Goal: Task Accomplishment & Management: Use online tool/utility

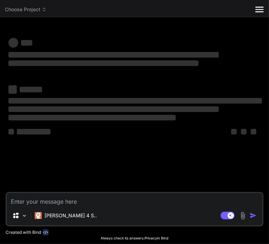
type textarea "x"
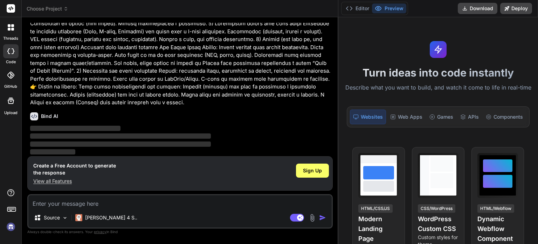
scroll to position [81, 0]
click at [268, 117] on div "Web Apps" at bounding box center [407, 116] width 38 height 15
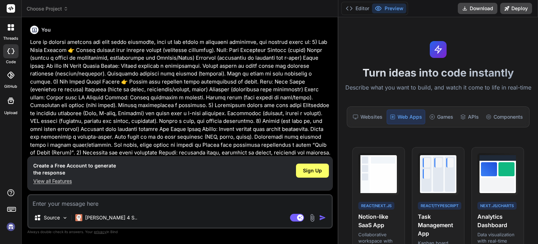
scroll to position [81, 0]
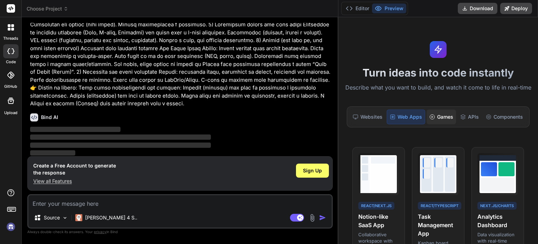
click at [268, 120] on div "Games" at bounding box center [441, 116] width 29 height 15
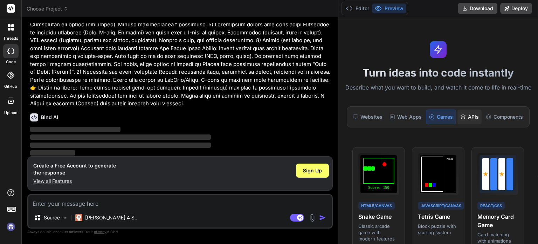
click at [268, 119] on div "APIs" at bounding box center [470, 116] width 24 height 15
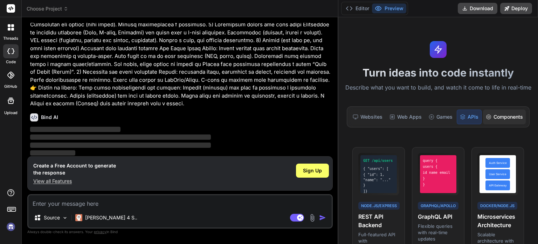
click at [268, 119] on div "Components" at bounding box center [504, 116] width 43 height 15
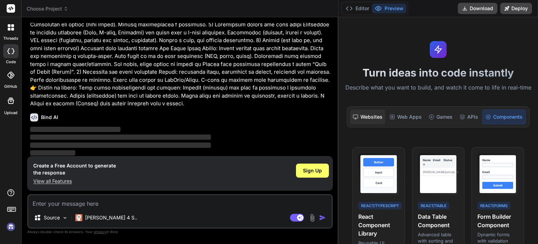
click at [268, 114] on icon at bounding box center [356, 117] width 6 height 6
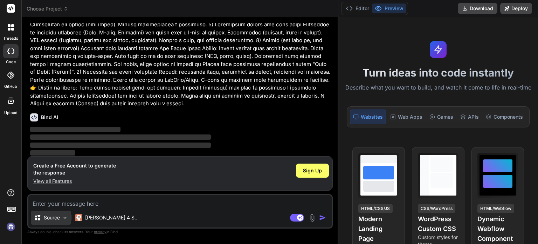
click at [63, 214] on img at bounding box center [65, 217] width 6 height 6
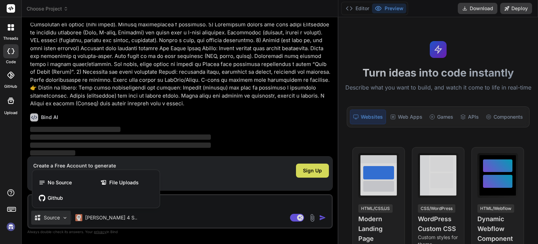
click at [133, 225] on div at bounding box center [269, 122] width 538 height 244
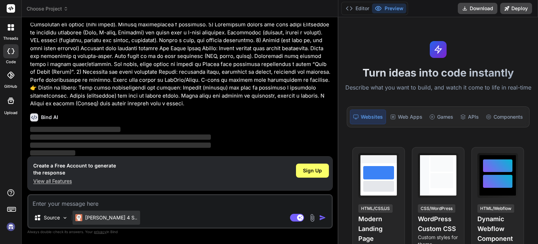
click at [104, 221] on div "[PERSON_NAME] 4 S.." at bounding box center [107, 217] width 68 height 14
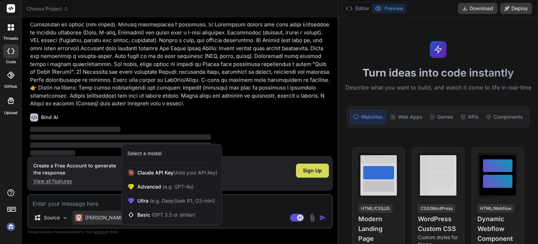
click at [268, 210] on div at bounding box center [269, 122] width 538 height 244
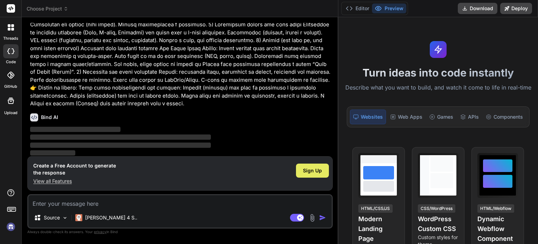
click at [268, 165] on div "Sign Up" at bounding box center [312, 170] width 33 height 14
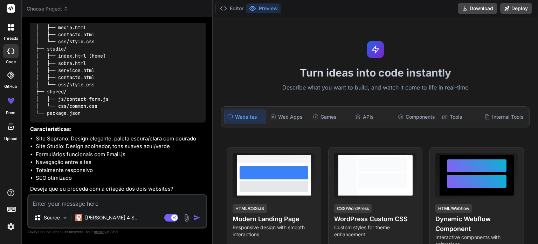
scroll to position [390, 0]
type textarea "x"
click at [128, 205] on textarea at bounding box center [117, 201] width 178 height 13
type textarea "S"
type textarea "x"
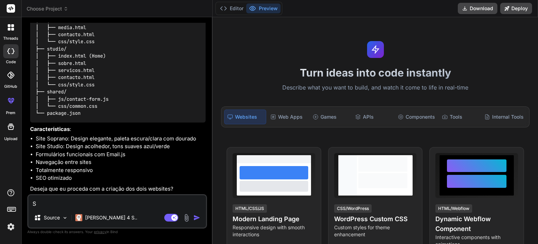
type textarea "Si"
type textarea "x"
type textarea "Sim"
type textarea "x"
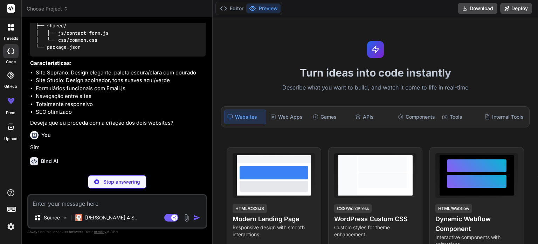
scroll to position [462, 0]
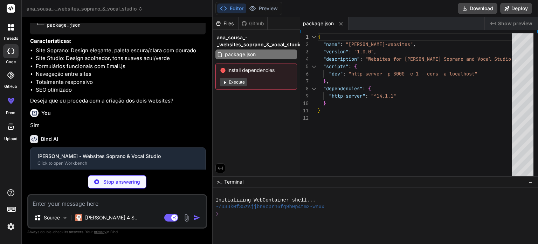
click at [237, 82] on button "Execute" at bounding box center [233, 82] width 27 height 8
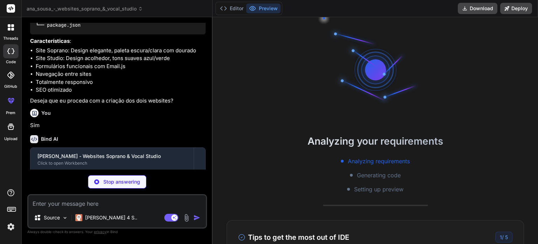
scroll to position [81, 0]
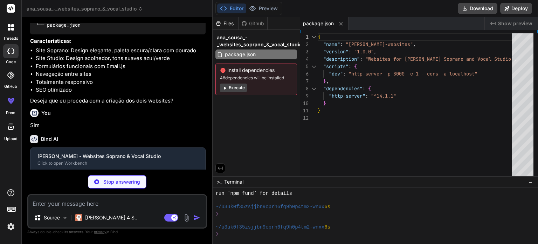
type textarea "x"
type textarea "<h2>AS Vocal Studio</h2> <p>Desenvolva a sua voz comigo. Aulas particulares per…"
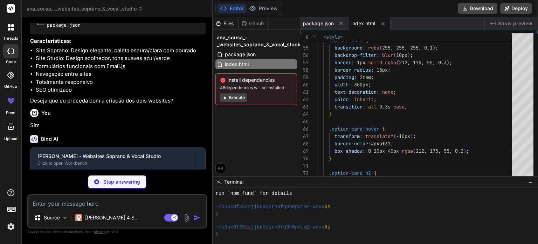
click at [240, 95] on button "Execute" at bounding box center [233, 97] width 27 height 8
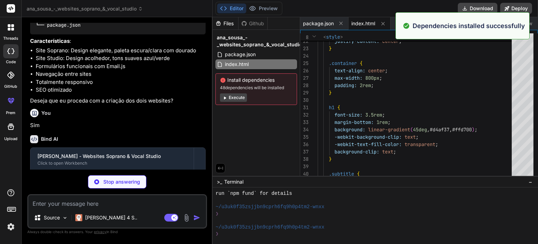
scroll to position [521, 0]
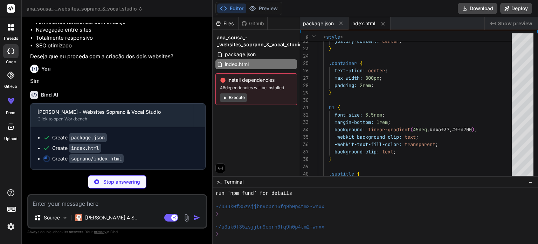
type textarea "x"
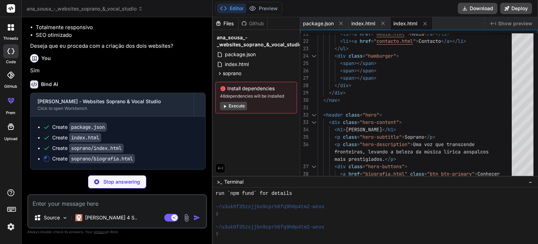
scroll to position [532, 0]
type textarea "x"
type textarea "<div class="footer-bottom"> <p>&copy; 2024 [PERSON_NAME]. Todos os direitos res…"
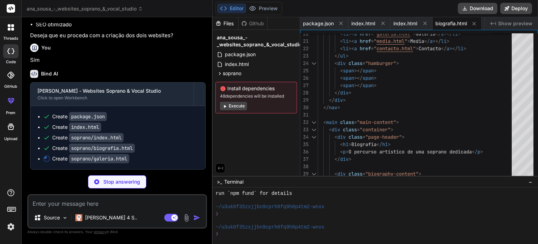
scroll to position [542, 0]
type textarea "x"
type textarea "</footer> <script src="../shared/js/[PERSON_NAME].js"></script> <script src="..…"
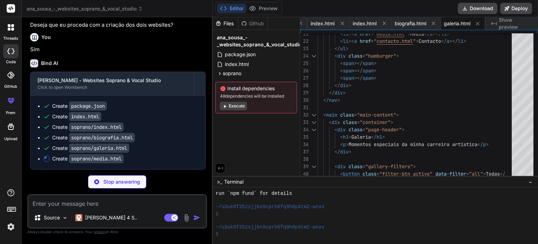
scroll to position [553, 0]
type textarea "x"
type textarea "<p>&copy; 2024 [PERSON_NAME]. Todos os direitos reservados.</p> </div> </div> <…"
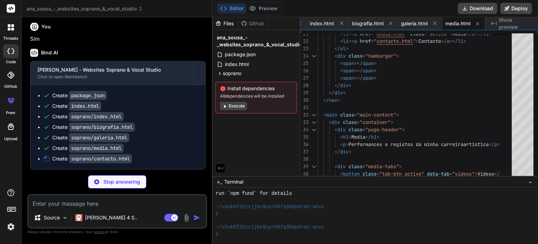
type textarea "x"
type textarea "<script src="[URL][DOMAIN_NAME]"></script> <script src="../shared/js/navbar.js"…"
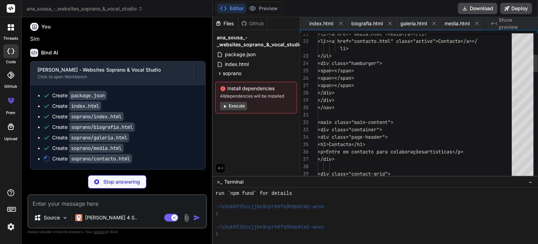
scroll to position [0, 133]
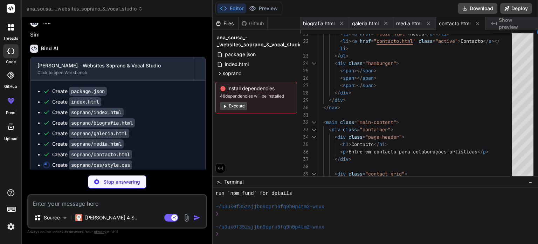
type textarea "x"
type textarea ".hero { padding: 4rem 1rem 2rem; } }"
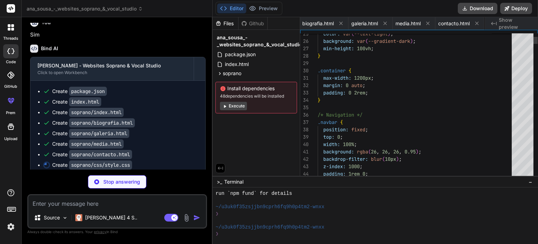
scroll to position [0, 175]
type textarea "x"
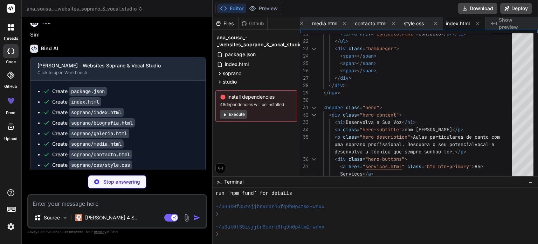
type textarea "x"
type textarea "</div> </div> </footer> <script src="../shared/js/[PERSON_NAME].js"></script> <…"
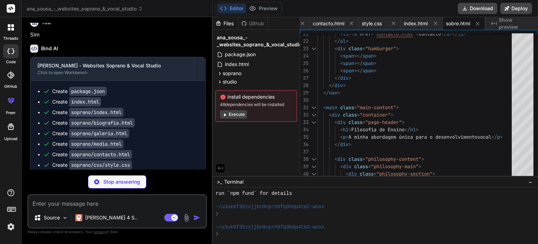
type textarea "x"
type textarea "</div> </footer> <script src="../shared/js/[PERSON_NAME].js"></script> <script …"
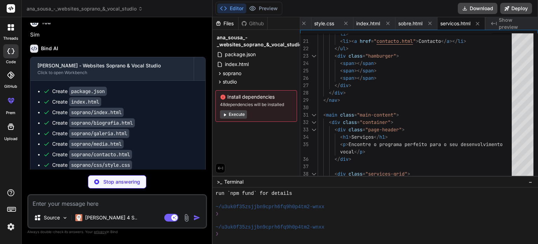
type textarea "x"
type textarea "<script src="[URL][DOMAIN_NAME]"></script> <script src="../shared/js/navbar.js"…"
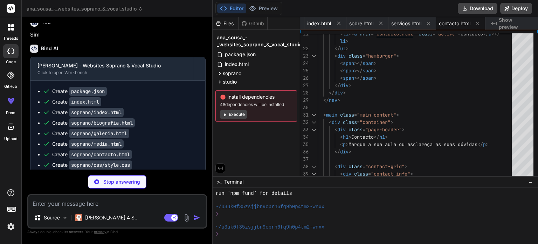
type textarea "x"
type textarea ".cta-buttons { flex-direction: column; align-items: center; } .cta-features { g…"
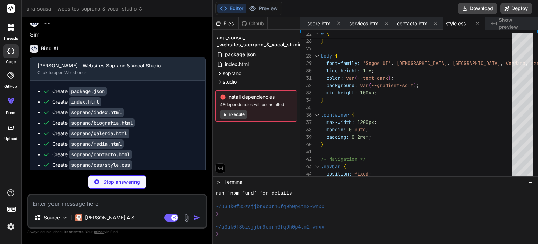
type textarea "x"
type textarea "navbar.style.boxShadow = '0 2px 20px rgba(0, 0, 0, 0.1)'; } } lastScrollTop = s…"
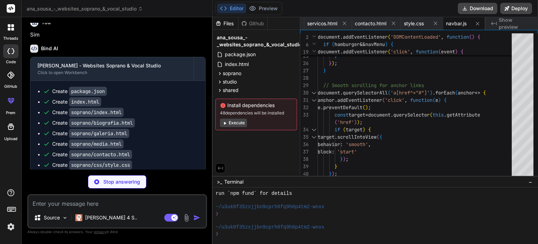
type textarea "x"
type textarea "// Close modal with Escape key document.addEventListener('keydown', function(ev…"
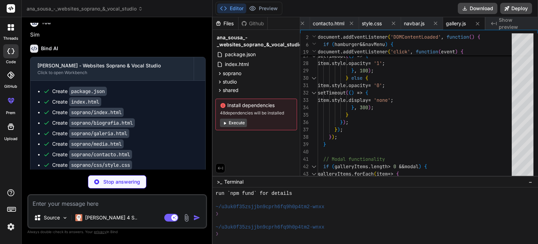
type textarea "x"
type textarea "item.classList.remove('active'); } else { item.classList.add('active'); } }); }…"
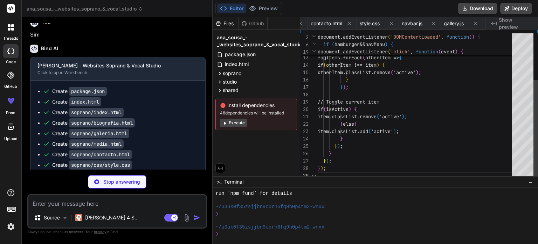
scroll to position [0, 568]
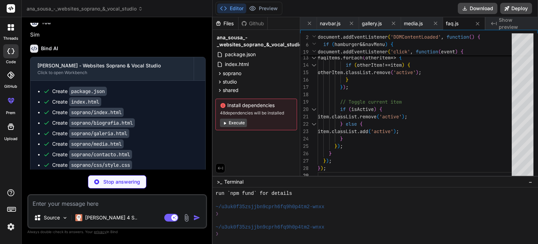
type textarea "x"
type textarea "});"
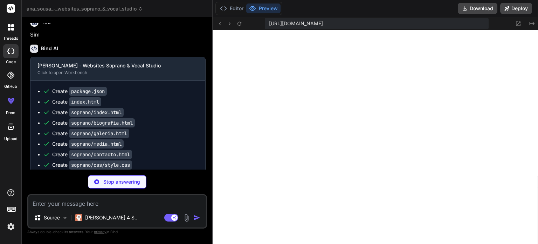
scroll to position [538, 0]
type textarea "x"
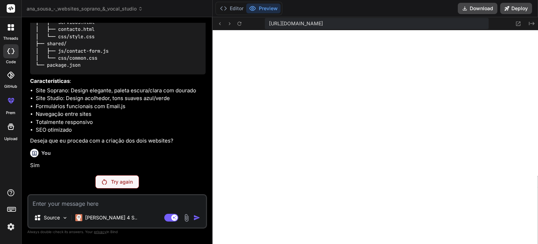
scroll to position [1561, 0]
click at [226, 7] on icon at bounding box center [223, 8] width 7 height 7
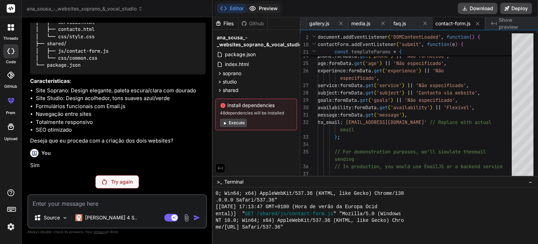
click at [264, 9] on button "Preview" at bounding box center [263, 9] width 34 height 10
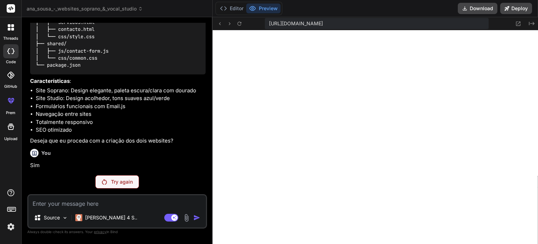
click at [268, 25] on span "[URL][DOMAIN_NAME]" at bounding box center [296, 23] width 54 height 7
click at [239, 23] on icon at bounding box center [240, 24] width 6 height 6
click at [241, 23] on icon at bounding box center [240, 24] width 6 height 6
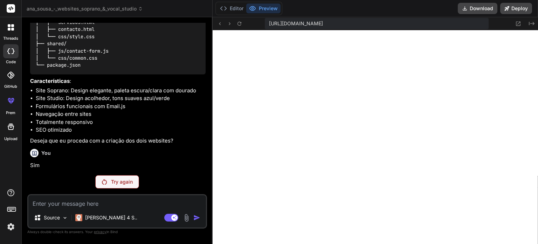
scroll to position [416, 0]
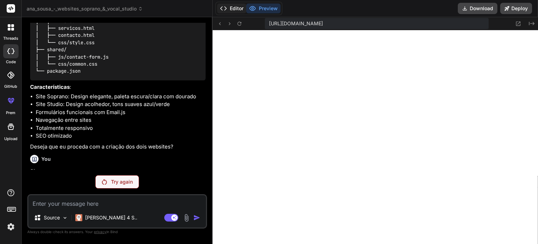
click at [234, 7] on button "Editor" at bounding box center [231, 9] width 29 height 10
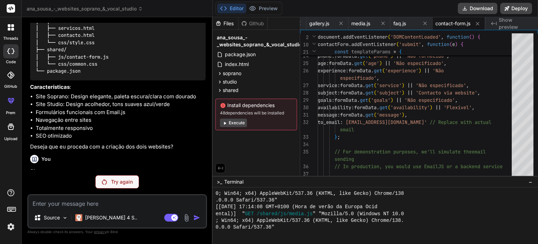
click at [268, 48] on div "ana_sousa_-_websites_soprano_&_vocal_studio" at bounding box center [257, 41] width 82 height 17
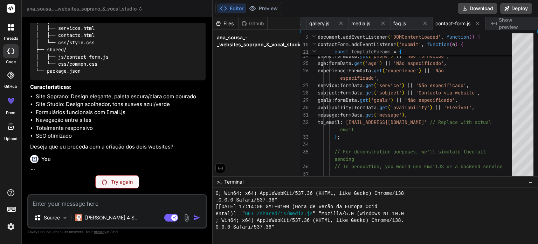
click at [268, 48] on div "ana_sousa_-_websites_soprano_&_vocal_studio" at bounding box center [257, 41] width 82 height 17
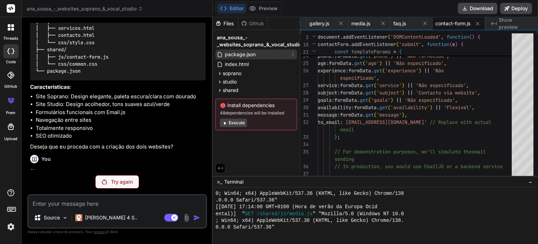
click at [262, 54] on div "package.json" at bounding box center [257, 54] width 82 height 10
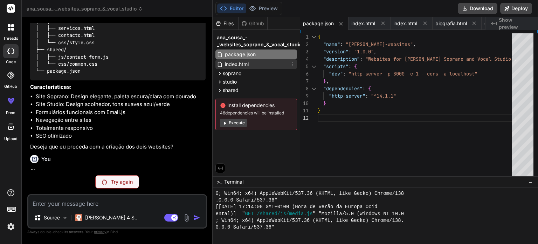
click at [253, 62] on div "index.html" at bounding box center [257, 64] width 82 height 10
type textarea "<h2>AS Vocal Studio</h2> <p>Desenvolva a sua voz comigo. Aulas particulares per…"
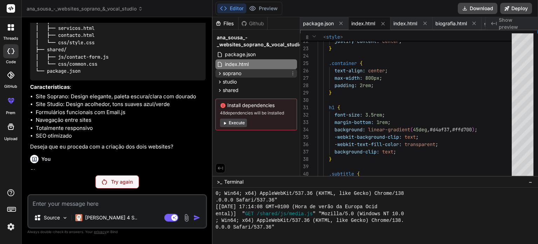
click at [239, 74] on span "soprano" at bounding box center [232, 73] width 19 height 7
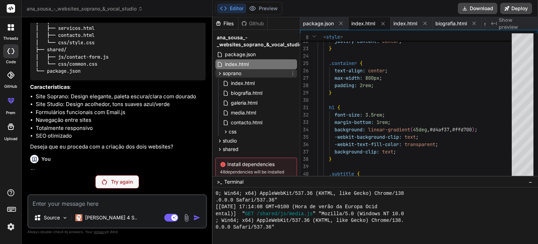
click at [239, 74] on span "soprano" at bounding box center [232, 73] width 19 height 7
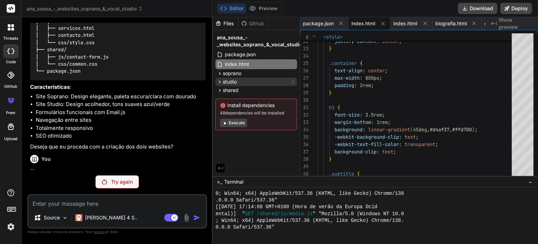
click at [237, 82] on span "studio" at bounding box center [230, 81] width 14 height 7
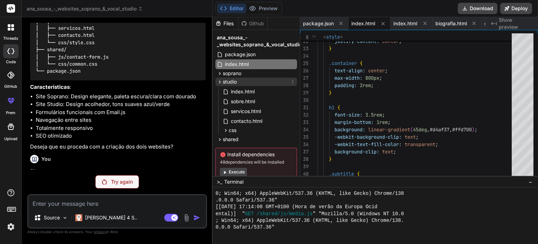
click at [237, 82] on span "studio" at bounding box center [230, 81] width 14 height 7
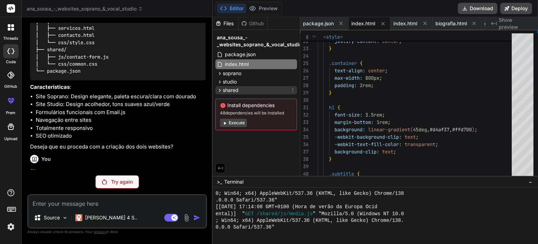
click at [234, 89] on span "shared" at bounding box center [231, 90] width 16 height 7
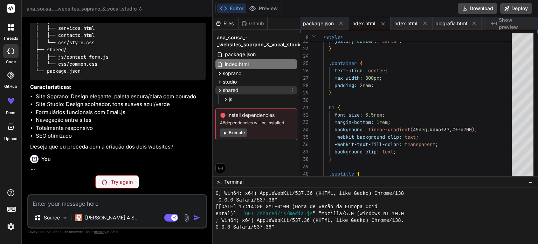
click at [234, 89] on span "shared" at bounding box center [231, 90] width 16 height 7
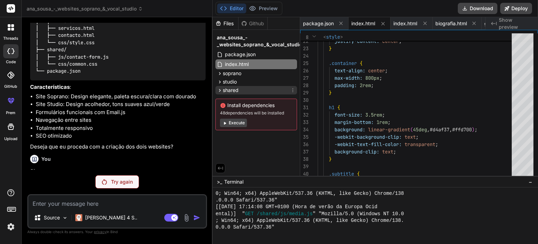
click at [234, 89] on span "shared" at bounding box center [231, 90] width 16 height 7
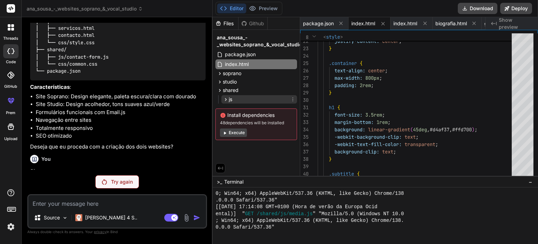
click at [234, 96] on div "js" at bounding box center [259, 99] width 76 height 8
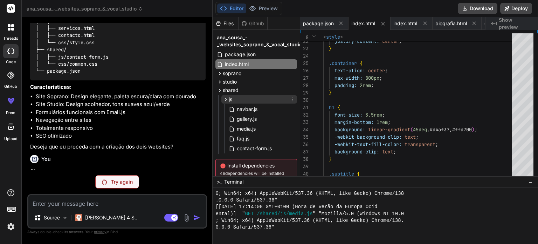
click at [234, 97] on div "js" at bounding box center [259, 99] width 76 height 8
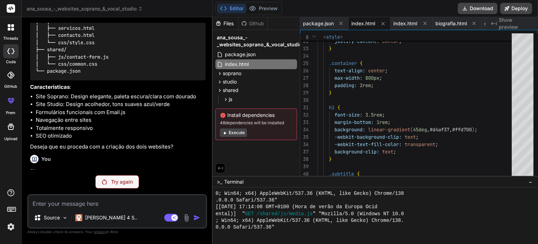
click at [262, 25] on div "Github" at bounding box center [253, 23] width 29 height 7
click at [259, 24] on div "Github" at bounding box center [253, 23] width 29 height 7
click at [268, 8] on button "Download" at bounding box center [478, 8] width 40 height 11
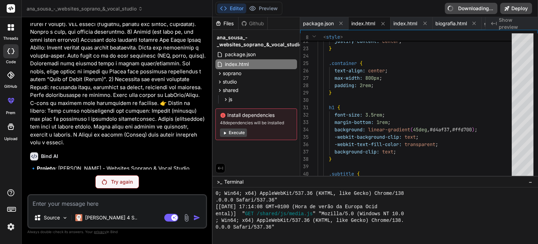
scroll to position [145, 0]
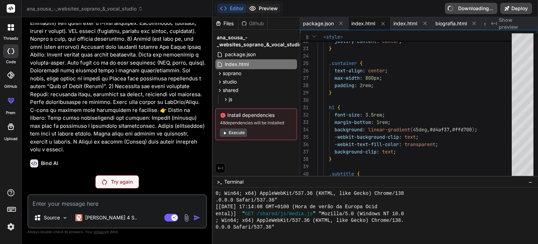
click at [260, 5] on button "Preview" at bounding box center [263, 9] width 34 height 10
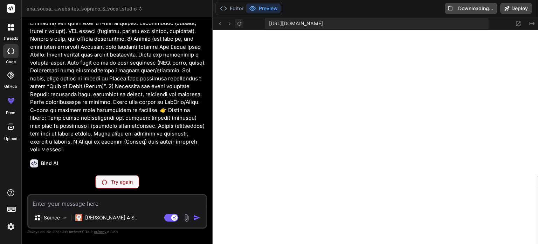
click at [235, 25] on button at bounding box center [239, 23] width 8 height 8
click at [268, 26] on button at bounding box center [518, 23] width 8 height 8
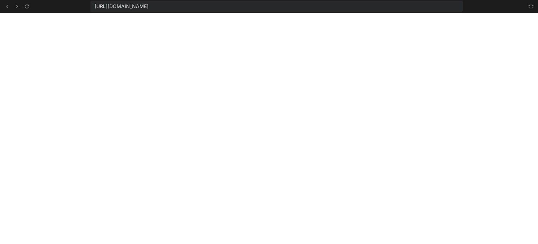
scroll to position [2180, 0]
click at [149, 8] on span "[URL][DOMAIN_NAME]" at bounding box center [122, 6] width 54 height 7
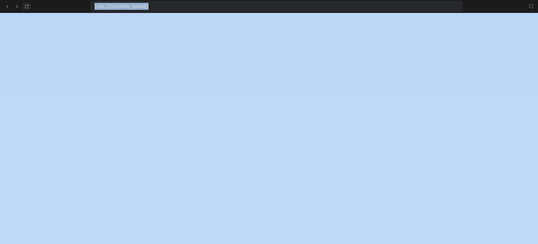
click at [30, 8] on button at bounding box center [26, 6] width 8 height 8
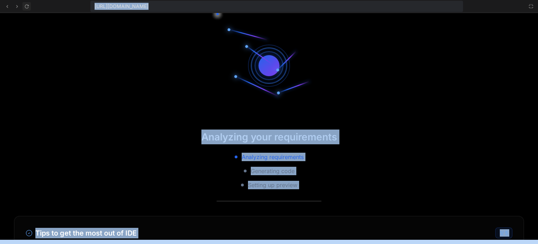
scroll to position [2234, 0]
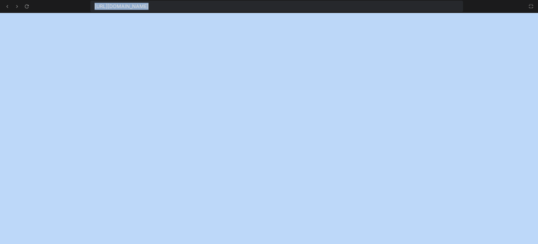
click at [110, 4] on span "[URL][DOMAIN_NAME]" at bounding box center [122, 6] width 54 height 7
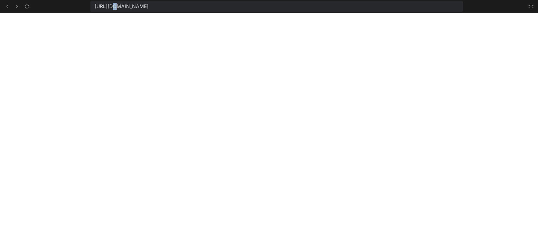
click at [110, 4] on span "[URL][DOMAIN_NAME]" at bounding box center [122, 6] width 54 height 7
click at [268, 6] on div "[URL][DOMAIN_NAME]" at bounding box center [276, 6] width 373 height 11
click at [24, 8] on icon at bounding box center [27, 7] width 6 height 6
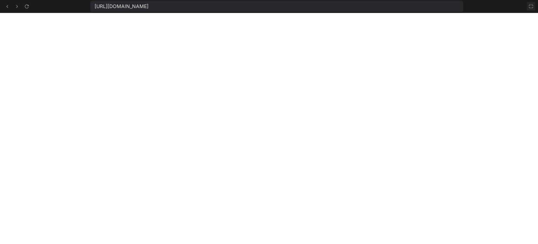
click at [268, 8] on button at bounding box center [531, 6] width 8 height 8
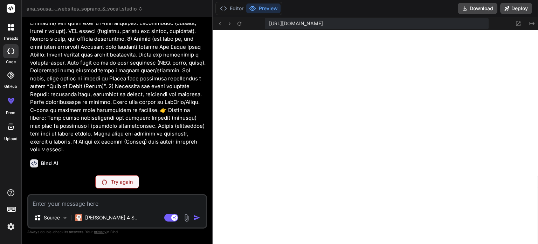
scroll to position [3472, 0]
click at [268, 13] on button "Deploy" at bounding box center [516, 8] width 32 height 11
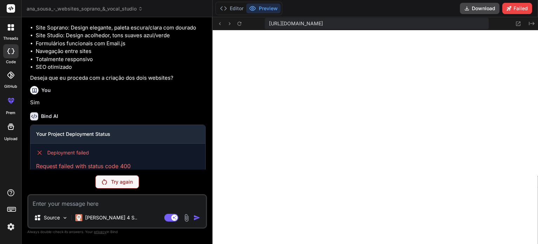
scroll to position [517, 0]
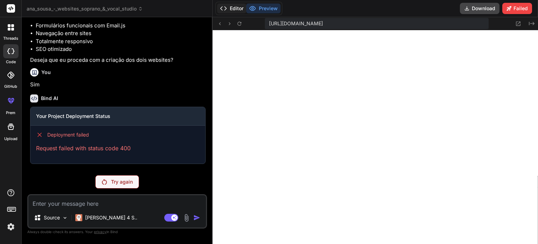
click at [223, 5] on icon at bounding box center [223, 8] width 7 height 7
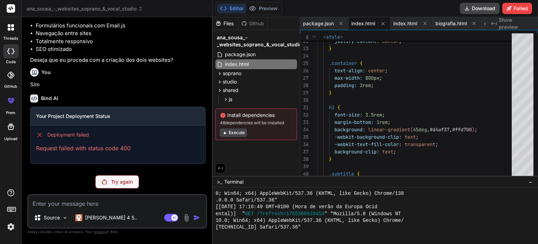
click at [7, 77] on icon at bounding box center [10, 74] width 7 height 7
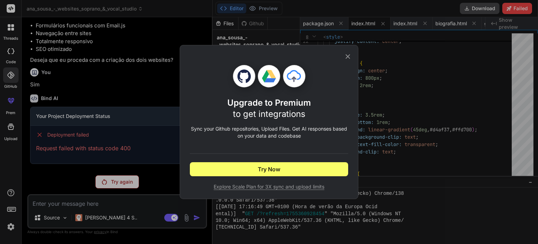
click at [268, 58] on div "Upgrade to Premium to get integrations Sync your Github repositories, Upload Fi…" at bounding box center [269, 122] width 179 height 154
click at [268, 58] on icon at bounding box center [348, 57] width 8 height 8
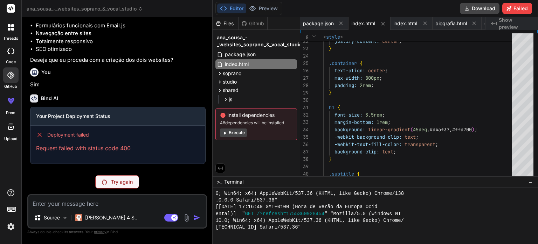
click at [9, 169] on div "threads code GitHub prem Upload" at bounding box center [11, 122] width 22 height 244
click at [11, 127] on icon at bounding box center [11, 126] width 6 height 6
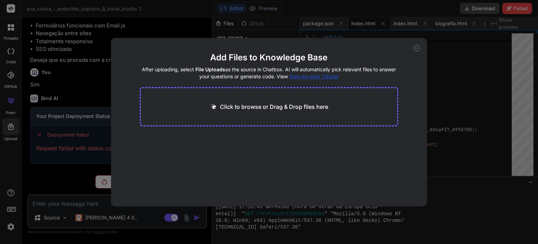
click at [27, 123] on div "Add Files to Knowledge Base After uploading, select File Uploads as the source …" at bounding box center [269, 122] width 538 height 244
type textarea "x"
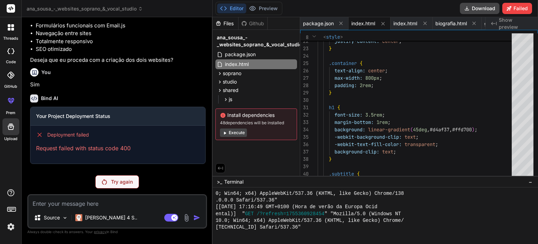
click at [254, 22] on div "Github" at bounding box center [253, 23] width 29 height 7
click at [229, 52] on span "package.json" at bounding box center [240, 54] width 32 height 8
type textarea "}"
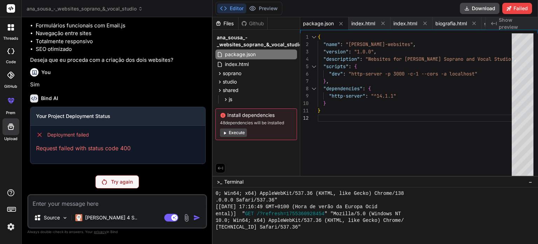
click at [252, 20] on div "Github" at bounding box center [253, 23] width 29 height 7
click at [12, 59] on label "code" at bounding box center [11, 62] width 10 height 6
click at [14, 23] on div at bounding box center [11, 27] width 15 height 15
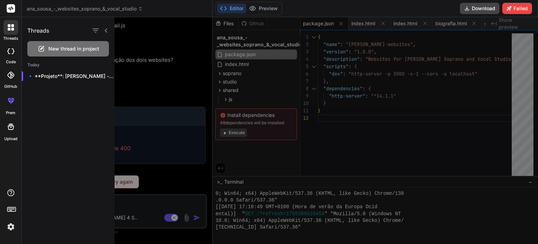
click at [9, 49] on icon at bounding box center [10, 51] width 7 height 6
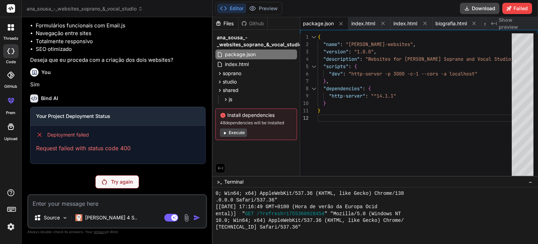
click at [10, 208] on rect at bounding box center [10, 208] width 1 height 1
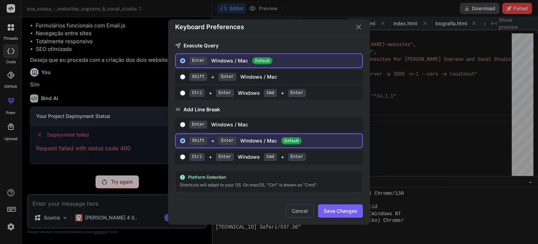
click at [10, 208] on div "Keyboard Preferences Execute Query Enter Windows / Mac Default Shift + Enter Wi…" at bounding box center [269, 122] width 538 height 244
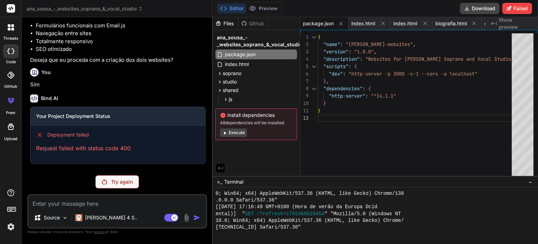
click at [13, 226] on img at bounding box center [11, 226] width 12 height 12
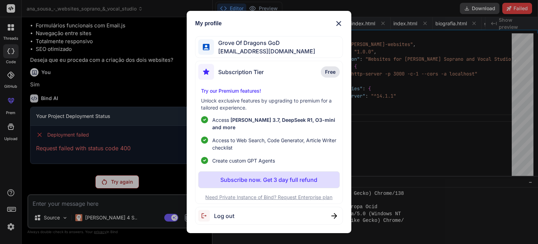
click at [73, 194] on div "My profile Grove Of Dragons GoD [EMAIL_ADDRESS][DOMAIN_NAME] Subscription Tier …" at bounding box center [269, 122] width 538 height 244
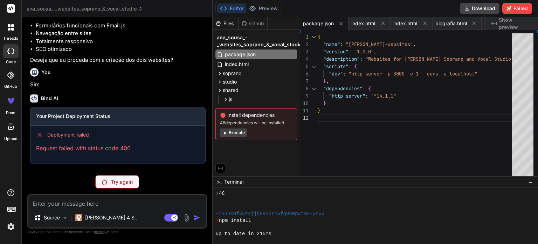
scroll to position [119, 0]
click at [238, 132] on button "Execute" at bounding box center [233, 132] width 27 height 8
type textarea "x"
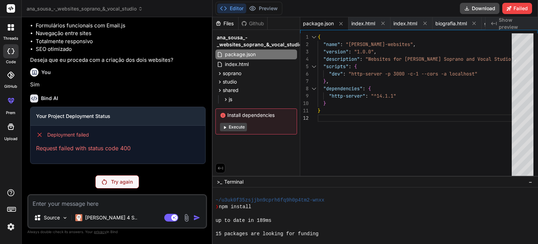
scroll to position [243, 0]
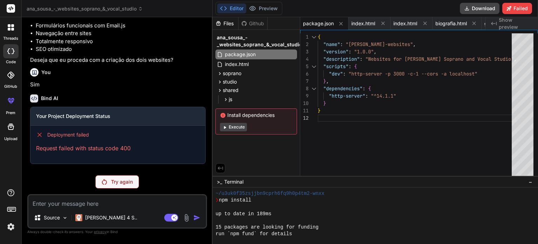
click at [109, 203] on textarea at bounding box center [117, 201] width 178 height 13
type textarea "A"
type textarea "x"
type textarea "Ao"
type textarea "x"
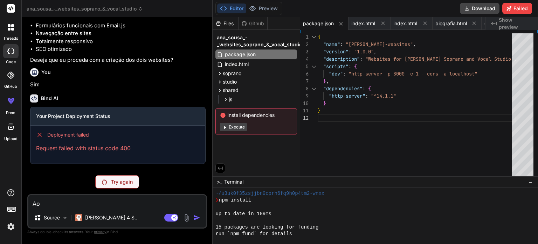
type textarea "Ao"
type textarea "x"
type textarea "Ao d"
type textarea "x"
type textarea "Ao da"
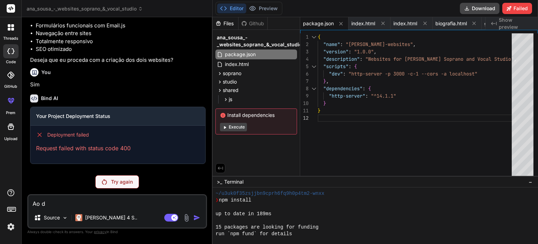
type textarea "x"
type textarea "Ao dar"
type textarea "x"
type textarea "Ao dar"
type textarea "x"
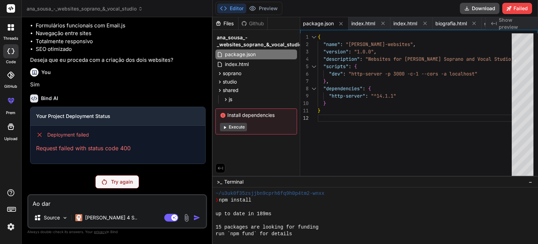
type textarea "Ao dar s"
type textarea "x"
type textarea "Ao dar sc"
type textarea "x"
type textarea "Ao dar scr"
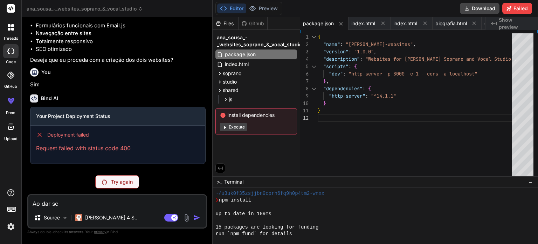
type textarea "x"
type textarea "Ao dar scro"
type textarea "x"
type textarea "Ao dar scrol"
type textarea "x"
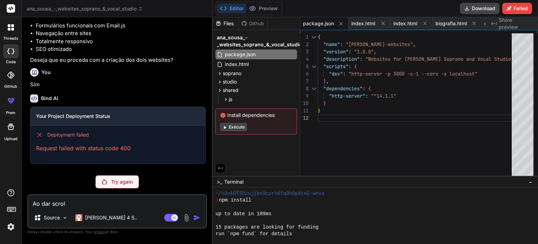
type textarea "Ao dar scroll"
type textarea "x"
type textarea "Ao dar scroll"
type textarea "x"
type textarea "Ao dar scroll n"
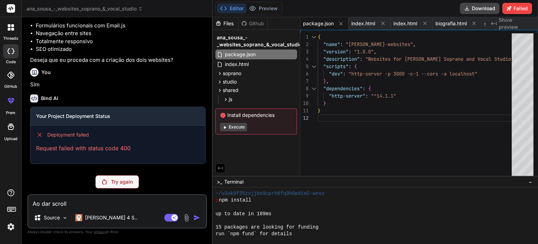
type textarea "x"
type textarea "Ao dar scroll na"
type textarea "x"
type textarea "Ao dar scroll na"
type textarea "x"
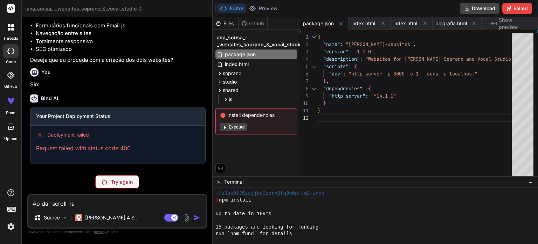
type textarea "Ao dar scroll na p"
type textarea "x"
type textarea "Ao dar scroll na pa"
type textarea "x"
type textarea "Ao dar scroll na pag"
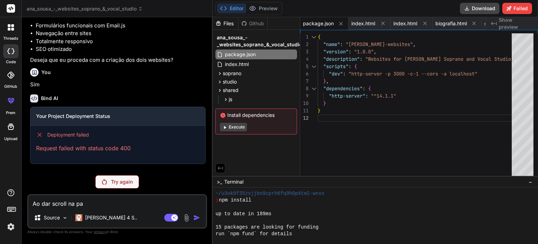
type textarea "x"
type textarea "Ao dar scroll na pagi"
type textarea "x"
type textarea "Ao dar scroll na pagin"
type textarea "x"
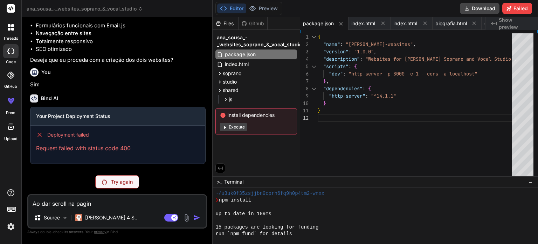
type textarea "Ao dar scroll na pagina"
type textarea "x"
type textarea "Ao dar scroll na pagina"
type textarea "x"
type textarea "Ao dar scroll na pagina d"
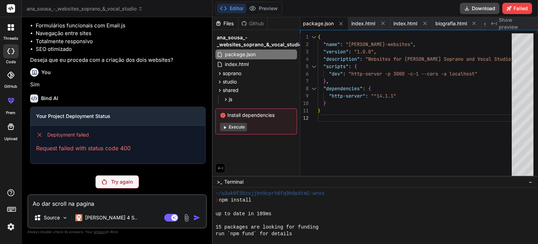
type textarea "x"
type textarea "Ao dar scroll na pagina do"
type textarea "x"
type textarea "Ao dar scroll na pagina do"
type textarea "x"
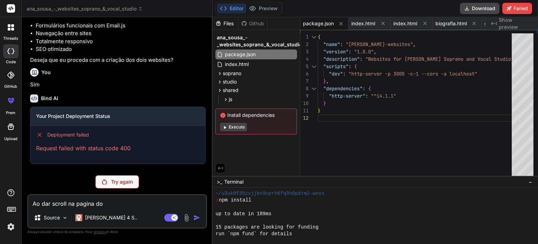
type textarea "Ao dar scroll na pagina do"
type textarea "x"
type textarea "Ao dar scroll na pagina d"
type textarea "x"
type textarea "Ao dar scroll na pagina"
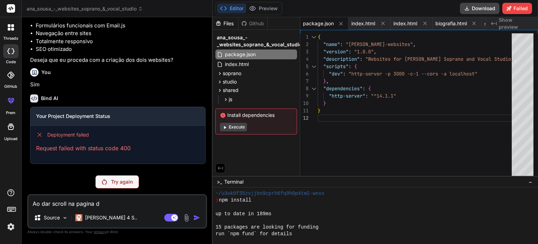
type textarea "x"
type textarea "Ao dar scroll na pagina s"
type textarea "x"
type textarea "Ao dar scroll na pagina so"
type textarea "x"
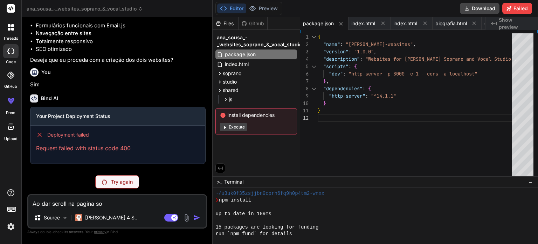
type textarea "Ao dar scroll na pagina sop"
type textarea "x"
type textarea "Ao dar scroll na pagina sopr"
type textarea "x"
type textarea "Ao dar scroll na pagina sopra"
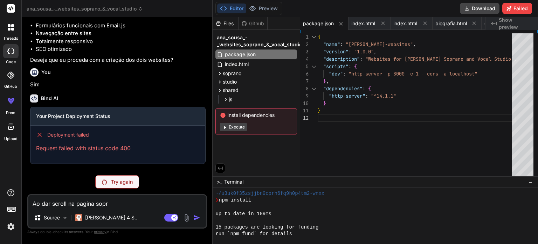
type textarea "x"
type textarea "Ao dar scroll na pagina sopran"
type textarea "x"
type textarea "Ao dar scroll na pagina soprano"
type textarea "x"
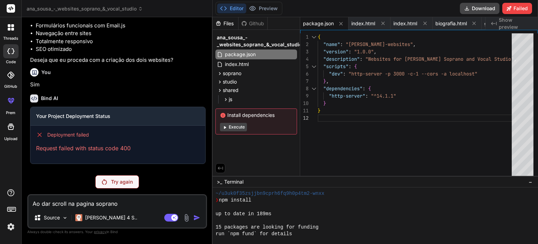
type textarea "Ao dar scroll na pagina soprano,"
type textarea "x"
type textarea "Ao dar scroll na pagina soprano,"
type textarea "x"
type textarea "Ao dar scroll na pagina soprano, a"
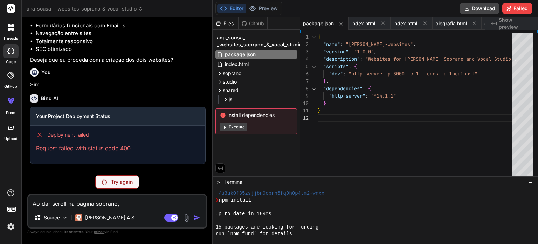
type textarea "x"
type textarea "Ao dar scroll na pagina soprano, a"
type textarea "x"
type textarea "Ao dar scroll na pagina soprano, a n"
type textarea "x"
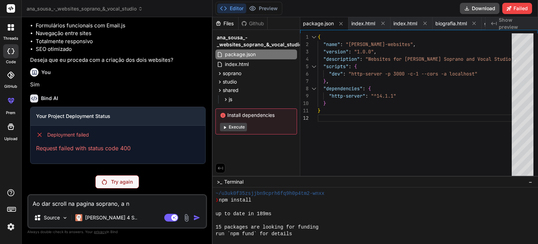
type textarea "Ao dar scroll na pagina soprano, a na"
type textarea "x"
type textarea "Ao dar scroll na pagina soprano, a nav"
type textarea "x"
type textarea "Ao dar scroll na pagina soprano, a navb"
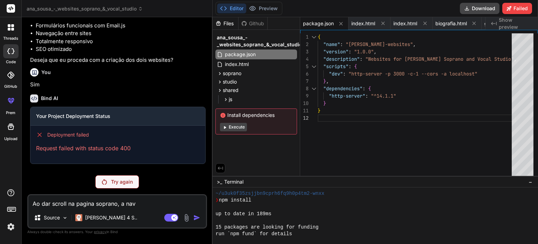
type textarea "x"
type textarea "Ao dar scroll na pagina soprano, a navba"
type textarea "x"
type textarea "Ao dar scroll na pagina soprano, a navbar"
type textarea "x"
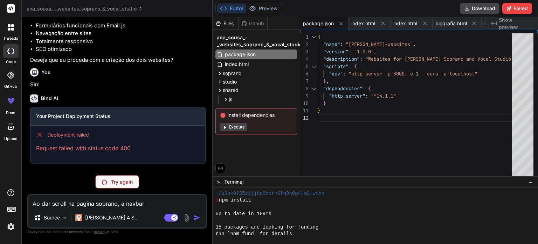
type textarea "Ao dar scroll na pagina soprano, a navbar"
type textarea "x"
type textarea "Ao dar scroll na pagina soprano, a navbar f"
type textarea "x"
type textarea "Ao dar scroll na pagina soprano, a navbar fi"
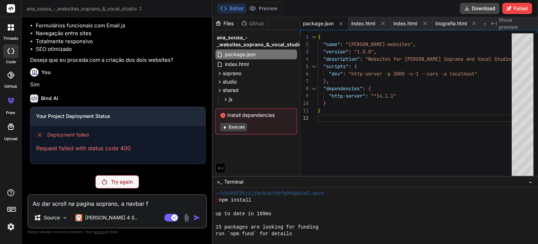
type textarea "x"
type textarea "Ao dar scroll na pagina soprano, a navbar fic"
type textarea "x"
type textarea "Ao dar scroll na pagina soprano, a navbar fica"
type textarea "x"
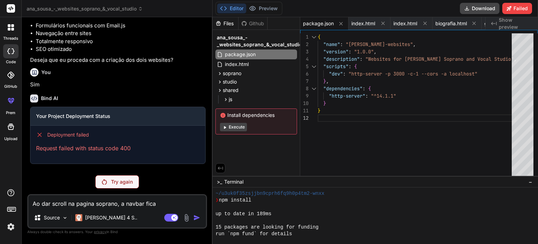
type textarea "Ao dar scroll na pagina soprano, a navbar fica"
type textarea "x"
type textarea "Ao dar scroll na pagina soprano, a navbar fica c"
type textarea "x"
type textarea "Ao dar scroll na pagina soprano, a navbar fica cl"
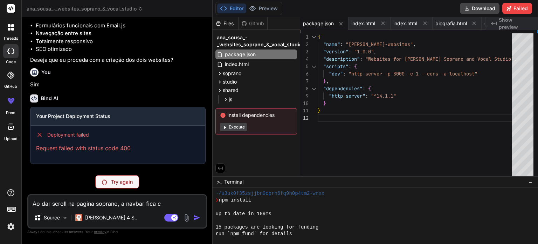
type textarea "x"
type textarea "Ao dar scroll na pagina soprano, a navbar fica cla"
type textarea "x"
type textarea "Ao dar scroll na pagina soprano, a navbar fica clar"
type textarea "x"
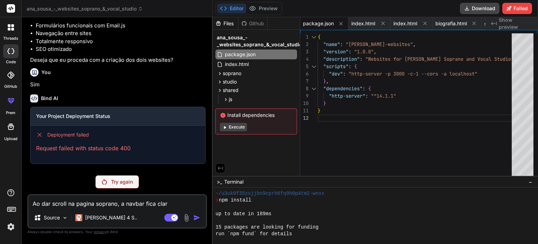
type textarea "Ao dar scroll na pagina soprano, a navbar fica clara"
type textarea "x"
type textarea "Ao dar scroll na pagina soprano, a navbar fica clara."
type textarea "x"
type textarea "Ao dar scroll na pagina soprano, a navbar fica clara"
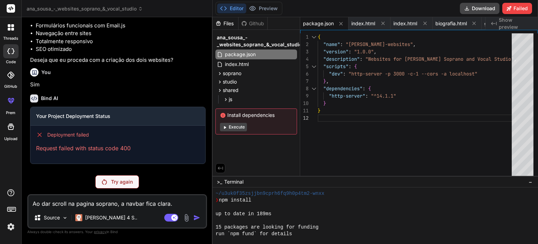
type textarea "x"
type textarea "Ao dar scroll na pagina soprano, a navbar fica clara,"
type textarea "x"
type textarea "Ao dar scroll na pagina soprano, a navbar fica clara,"
type textarea "x"
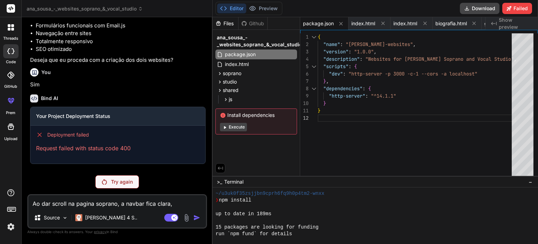
type textarea "Ao dar scroll na pagina soprano, a navbar fica clara,"
type textarea "x"
type textarea "Ao dar scroll na pagina soprano, a navbar fica clara"
type textarea "x"
type textarea "Ao dar scroll na pagina soprano, a navbar fica clara,"
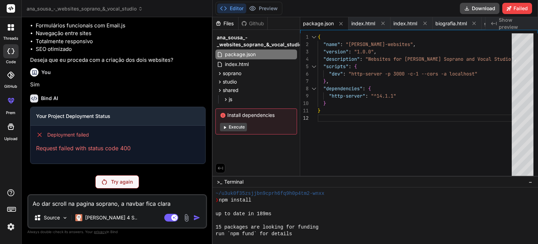
type textarea "x"
type textarea "Ao dar scroll na pagina soprano, a navbar fica clara,"
type textarea "x"
type textarea "Ao dar scroll na pagina soprano, a navbar fica clara, é"
type textarea "x"
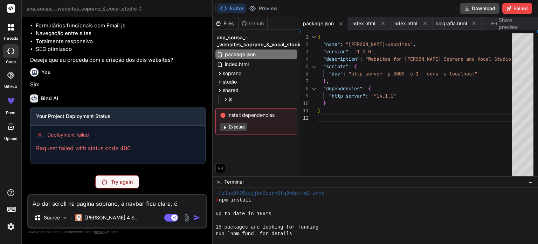
type textarea "Ao dar scroll na pagina soprano, a navbar fica clara, é"
type textarea "x"
type textarea "Ao dar scroll na pagina soprano, a navbar fica clara, é s"
type textarea "x"
type textarea "Ao dar scroll na pagina soprano, a navbar fica clara, é su"
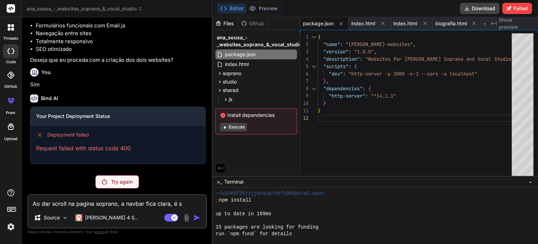
type textarea "x"
type textarea "Ao dar scroll na pagina soprano, a navbar fica clara, é sup"
type textarea "x"
type textarea "Ao dar scroll na pagina soprano, a navbar fica clara, é supo"
type textarea "x"
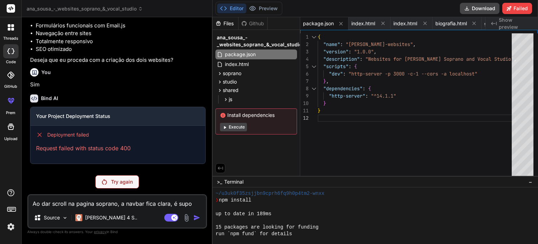
type textarea "Ao dar scroll na pagina soprano, a navbar fica clara, é supos"
type textarea "x"
type textarea "Ao dar scroll na pagina soprano, a navbar fica clara, é supost"
type textarea "x"
type textarea "Ao dar scroll na pagina soprano, a navbar fica clara, é suposto"
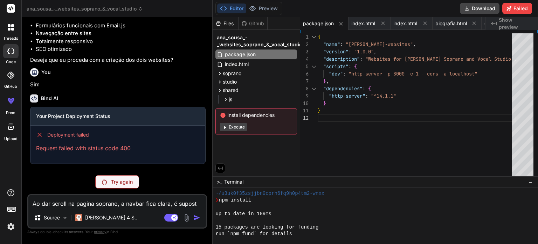
type textarea "x"
type textarea "Ao dar scroll na pagina soprano, a navbar fica clara, é suposto"
type textarea "x"
type textarea "Ao dar scroll na pagina soprano, a navbar fica clara, é suposto m"
type textarea "x"
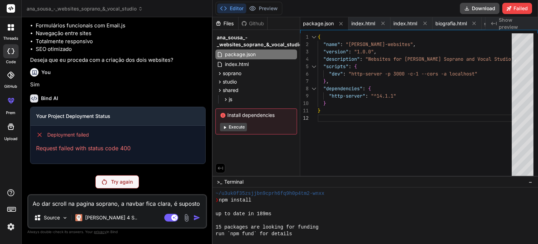
type textarea "Ao dar scroll na pagina soprano, a navbar fica clara, é suposto ma"
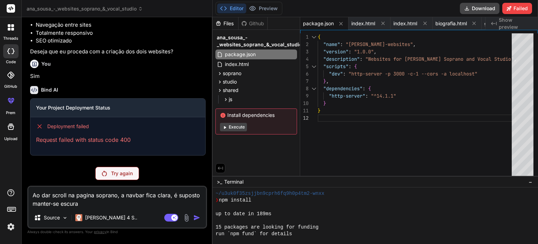
click at [192, 176] on div "Try again" at bounding box center [117, 172] width 180 height 13
click at [193, 203] on textarea "Ao dar scroll na pagina soprano, a navbar fica clara, é suposto manter-se escura" at bounding box center [117, 196] width 178 height 21
click at [162, 205] on textarea "Ao dar scroll na pagina soprano, a navbar fica clara, é suposto manter-se escura" at bounding box center [117, 196] width 178 height 21
click at [241, 127] on button "Execute" at bounding box center [233, 127] width 27 height 8
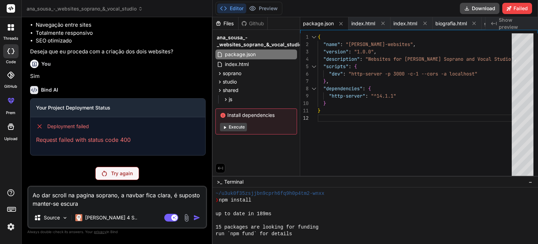
click at [237, 130] on button "Execute" at bounding box center [233, 127] width 27 height 8
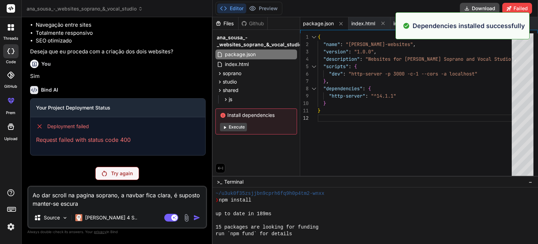
click at [265, 148] on div "Files Github ana_sousa_-_websites_soprano_&_vocal_studio package.json index.htm…" at bounding box center [257, 96] width 88 height 158
click at [115, 205] on textarea "Ao dar scroll na pagina soprano, a navbar fica clara, é suposto manter-se escura" at bounding box center [117, 196] width 178 height 21
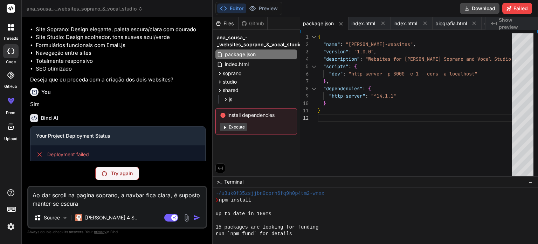
click at [124, 172] on p "Try again" at bounding box center [122, 173] width 22 height 7
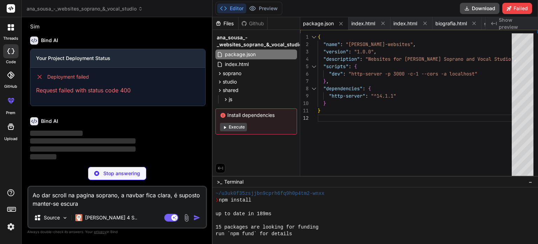
click at [124, 172] on p "Stop answering" at bounding box center [121, 173] width 37 height 7
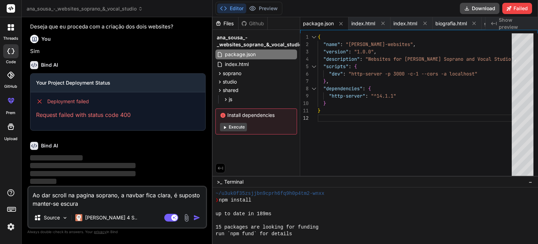
click at [198, 219] on img "button" at bounding box center [196, 217] width 7 height 7
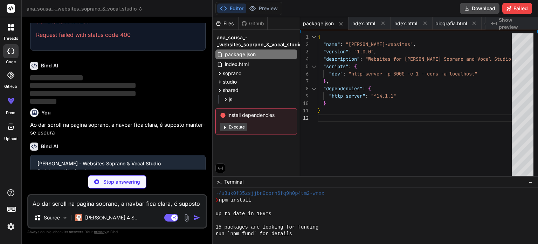
scroll to position [623, 0]
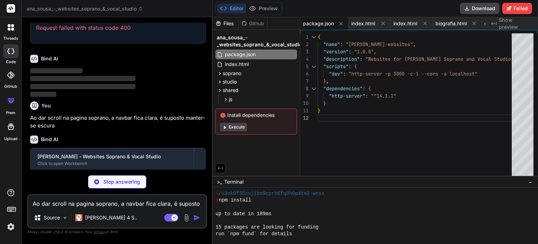
click at [108, 114] on div "You Ao dar scroll na pagina soprano, a navbar fica clara, é suposto manter-se e…" at bounding box center [118, 113] width 176 height 31
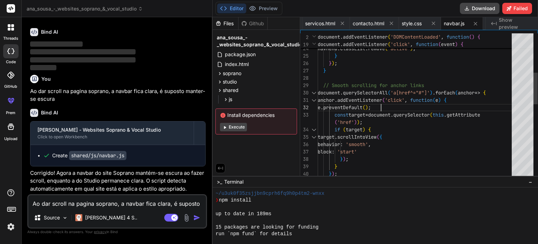
scroll to position [0, 0]
click at [268, 104] on div "( 'active' ) ) { hamburger . classList . remove ( 'active' ) ; navMenu . classL…" at bounding box center [417, 189] width 198 height 670
click at [268, 7] on button "Preview" at bounding box center [263, 9] width 34 height 10
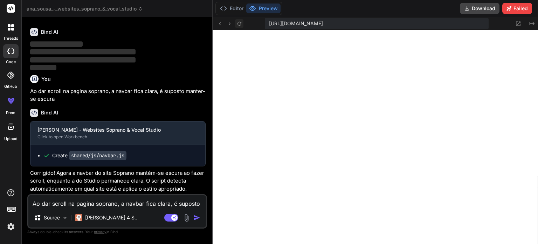
click at [239, 26] on icon at bounding box center [240, 24] width 6 height 6
click at [223, 24] on button at bounding box center [220, 23] width 8 height 8
click at [218, 25] on icon at bounding box center [220, 24] width 6 height 6
click at [234, 6] on button "Editor" at bounding box center [231, 9] width 29 height 10
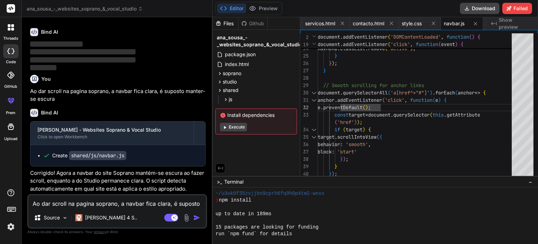
click at [110, 155] on code "shared/js/navbar.js" at bounding box center [97, 155] width 57 height 9
click at [224, 99] on icon at bounding box center [226, 99] width 6 height 6
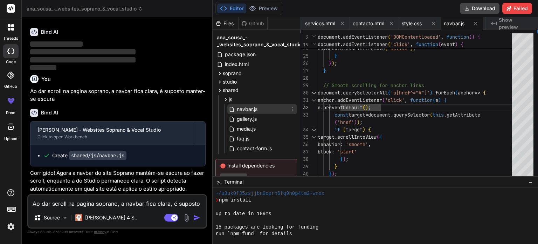
click at [237, 109] on span "navbar.js" at bounding box center [247, 109] width 22 height 8
click at [268, 136] on div "( 'active' ) ) { hamburger . classList . remove ( 'active' ) ; navMenu . classL…" at bounding box center [417, 189] width 198 height 670
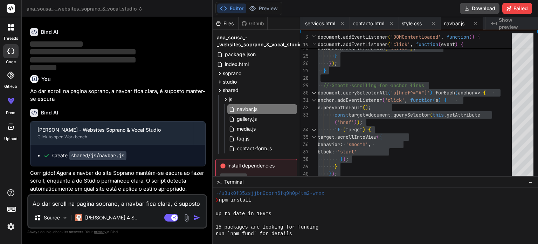
click at [133, 204] on textarea "Ao dar scroll na pagina soprano, a navbar fica clara, é suposto manter-se escura" at bounding box center [117, 201] width 178 height 13
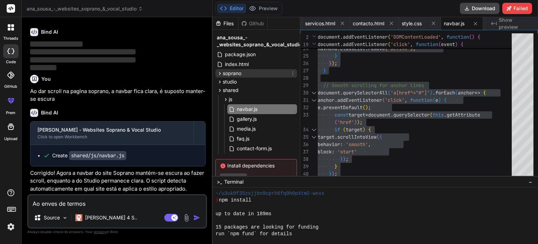
click at [221, 72] on icon at bounding box center [220, 73] width 6 height 6
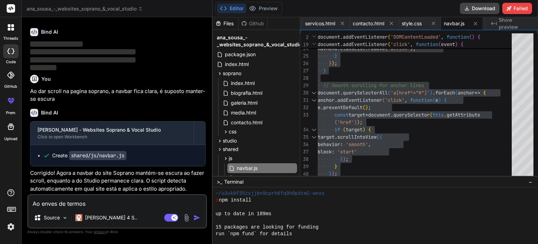
click at [129, 204] on textarea "Ao enves de termos" at bounding box center [117, 201] width 178 height 13
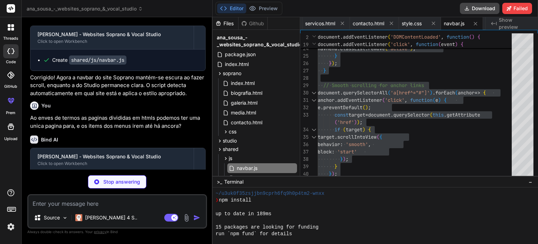
scroll to position [783, 0]
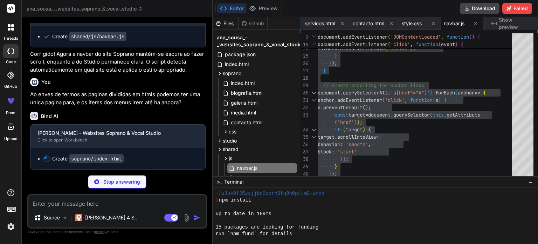
click at [0, 172] on div "threads code GitHub prem Upload" at bounding box center [11, 122] width 22 height 244
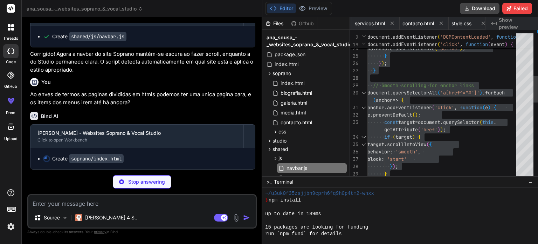
drag, startPoint x: 212, startPoint y: 98, endPoint x: 251, endPoint y: 102, distance: 39.1
click at [251, 102] on div "Bind AI Web Search Created with Pixso. Code Generator You Bind AI 🔹 Projeto : […" at bounding box center [142, 130] width 241 height 226
click at [268, 107] on div "contains ( 'active' ) ) { hamburger . classList . remove ( 'active' ) ; navMenu…" at bounding box center [444, 199] width 153 height 795
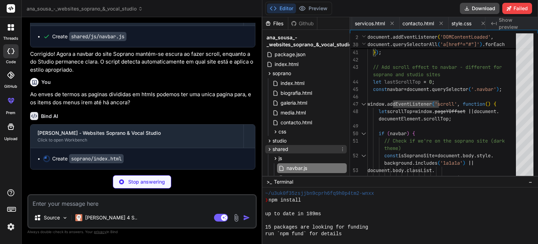
scroll to position [84, 0]
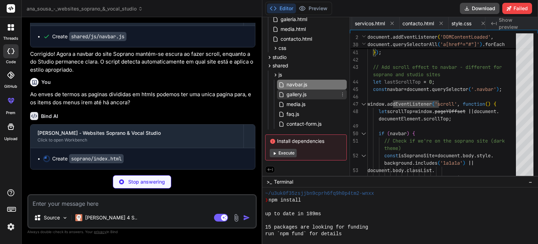
click at [268, 94] on span "gallery.js" at bounding box center [296, 94] width 21 height 8
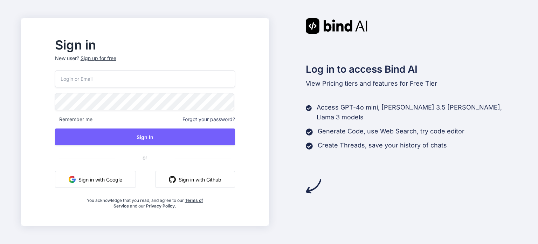
click at [128, 171] on button "Sign in with Google" at bounding box center [95, 179] width 81 height 17
